Goal: Check status: Check status

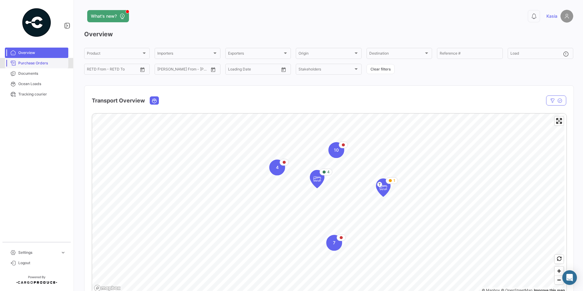
click at [41, 63] on span "Purchase Orders" at bounding box center [42, 62] width 48 height 5
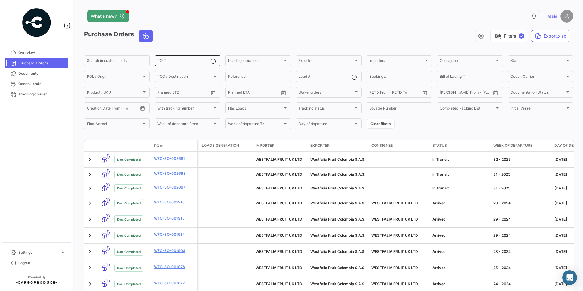
click at [172, 59] on div "PO #" at bounding box center [183, 60] width 53 height 12
click at [176, 61] on input "PO #" at bounding box center [183, 61] width 53 height 4
paste input "73108 WFUK TS"
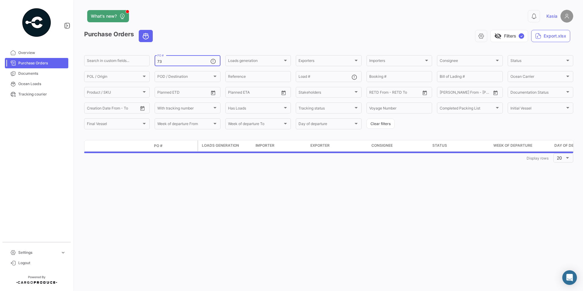
type input "7"
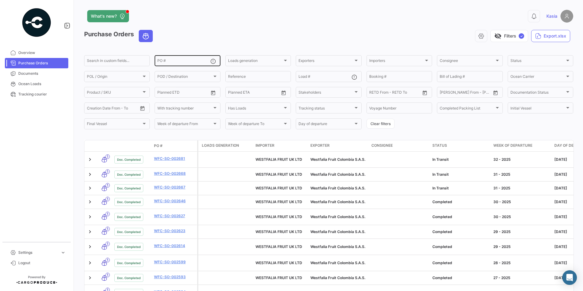
click at [165, 61] on input "PO #" at bounding box center [183, 61] width 53 height 4
paste input "73064 WFUK RT"
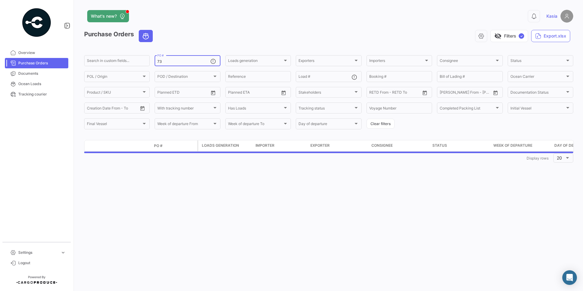
type input "7"
